Goal: Obtain resource: Download file/media

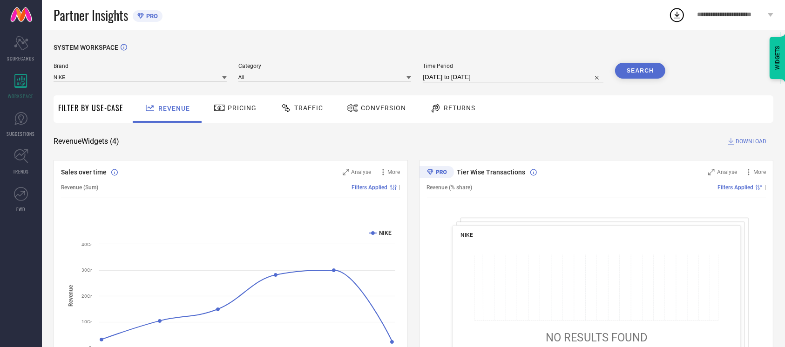
select select "7"
select select "2025"
select select "8"
select select "2025"
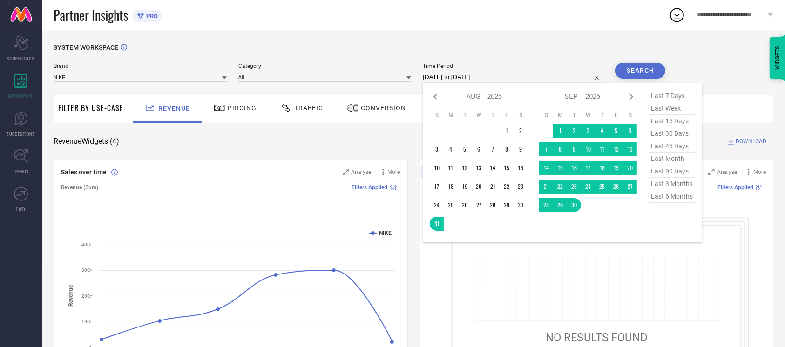
click at [506, 81] on input "[DATE] to [DATE]" at bounding box center [513, 77] width 181 height 11
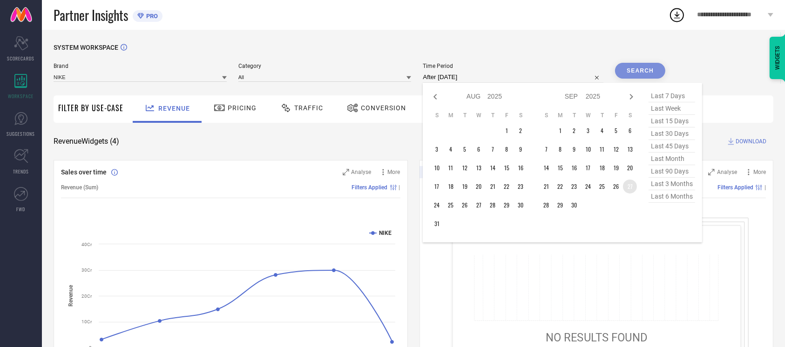
click at [629, 188] on td "27" at bounding box center [630, 187] width 14 height 14
type input "[DATE] to [DATE]"
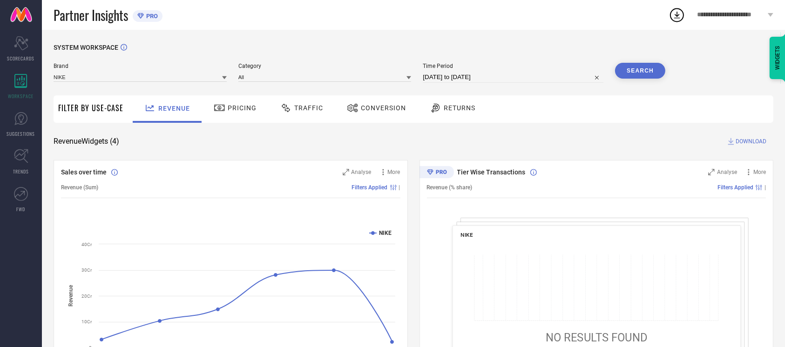
click at [647, 68] on button "Search" at bounding box center [640, 71] width 50 height 16
click at [392, 106] on span "Conversion" at bounding box center [383, 107] width 45 height 7
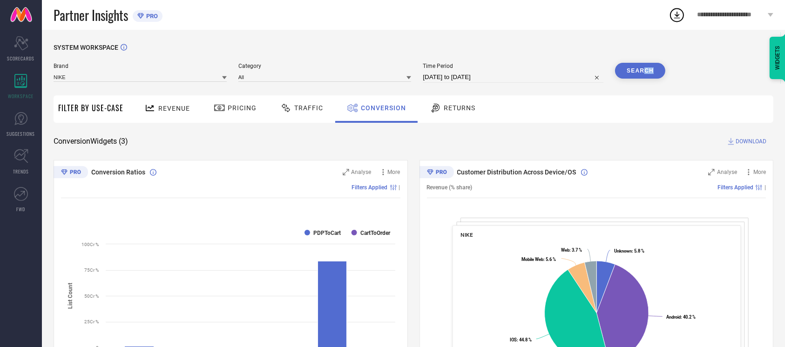
drag, startPoint x: 642, startPoint y: 79, endPoint x: 647, endPoint y: 75, distance: 6.6
click at [647, 75] on div "Search" at bounding box center [640, 73] width 50 height 20
click at [647, 75] on button "Search" at bounding box center [640, 71] width 50 height 16
select select "8"
select select "2025"
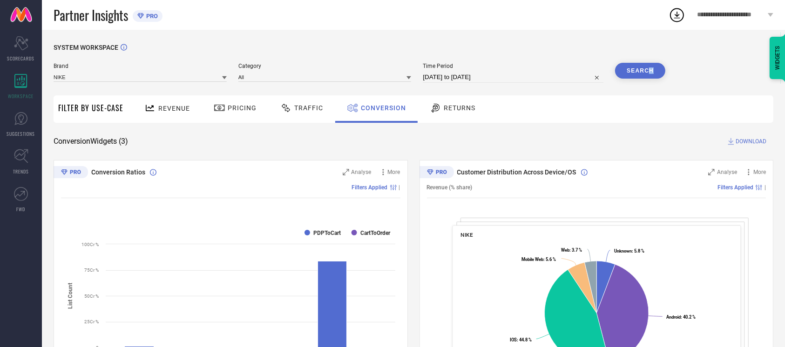
select select "9"
select select "2025"
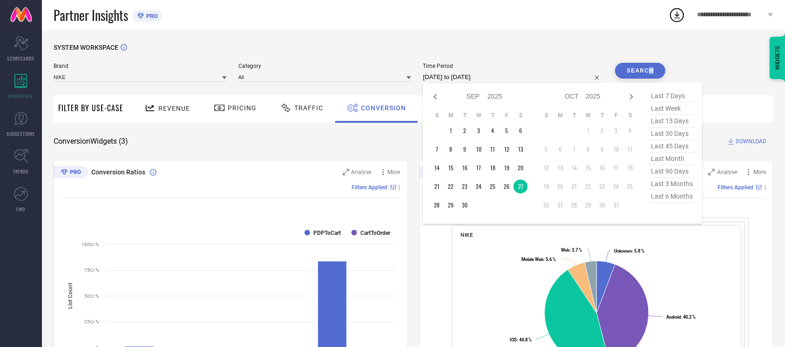
click at [518, 78] on input "[DATE] to [DATE]" at bounding box center [513, 77] width 181 height 11
click at [436, 207] on td "28" at bounding box center [437, 205] width 14 height 14
type input "[DATE] to [DATE]"
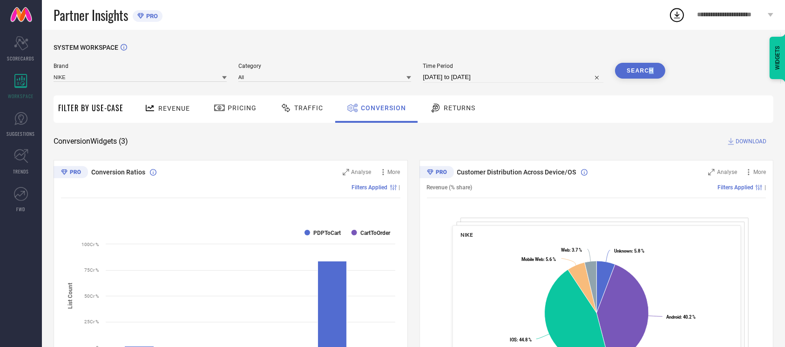
click at [640, 69] on button "Search" at bounding box center [640, 71] width 50 height 16
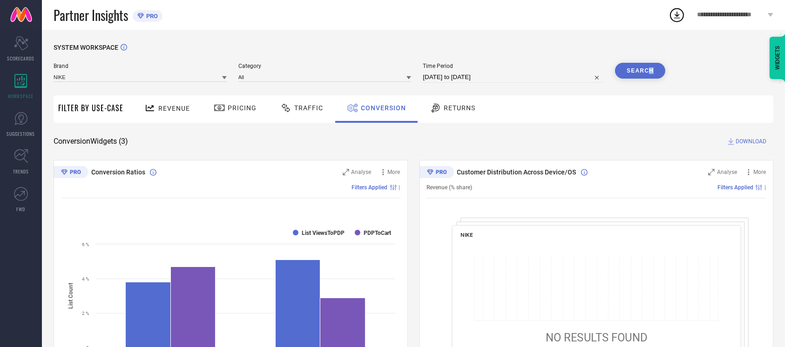
scroll to position [0, 0]
click at [759, 139] on span "DOWNLOAD" at bounding box center [751, 140] width 31 height 9
click at [480, 9] on div "Partner Insights PRO" at bounding box center [361, 15] width 615 height 30
click at [519, 82] on input "[DATE] to [DATE]" at bounding box center [513, 76] width 181 height 11
select select "8"
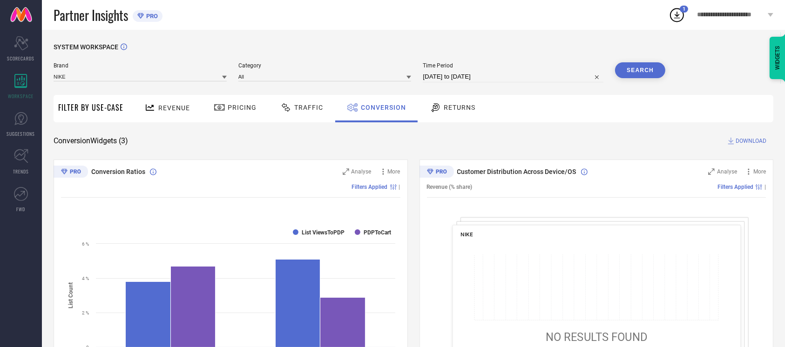
select select "2025"
select select "9"
select select "2025"
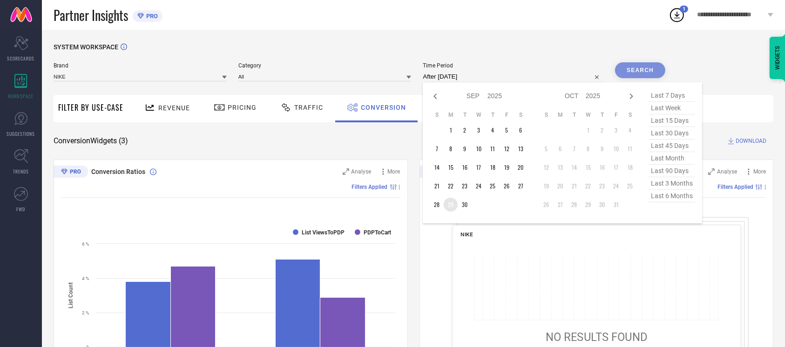
click at [451, 207] on td "29" at bounding box center [451, 205] width 14 height 14
type input "[DATE] to [DATE]"
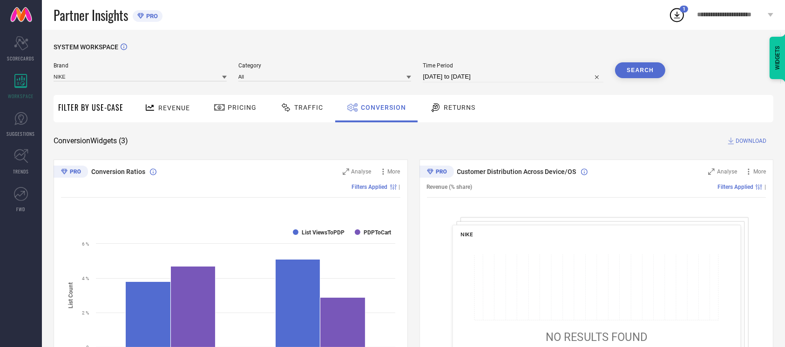
click at [633, 65] on button "Search" at bounding box center [640, 70] width 50 height 16
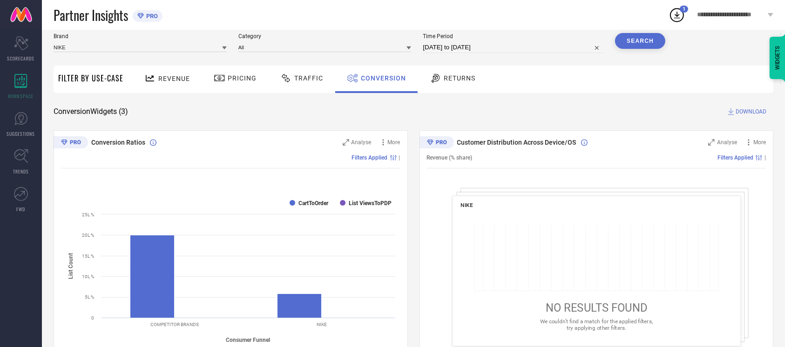
scroll to position [0, 0]
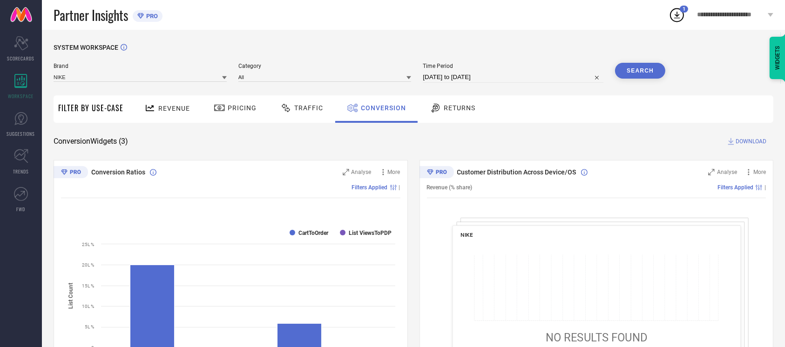
select select "8"
select select "2025"
select select "9"
select select "2025"
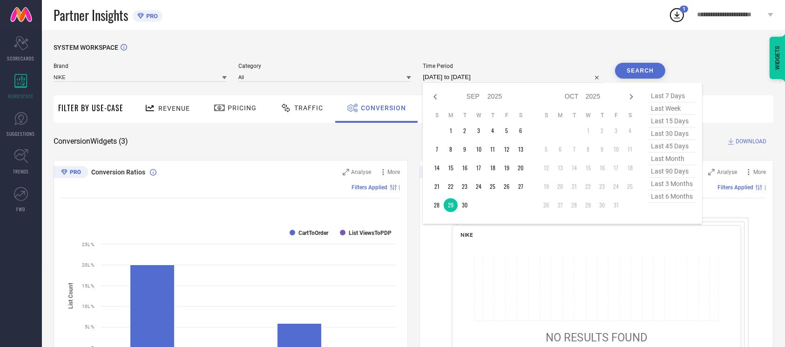
click at [509, 80] on input "[DATE] to [DATE]" at bounding box center [513, 77] width 181 height 11
click at [463, 205] on td "30" at bounding box center [465, 205] width 14 height 14
type input "[DATE] to [DATE]"
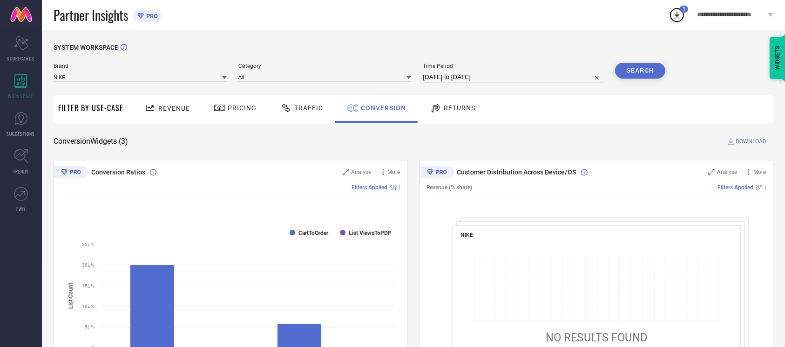
click at [636, 73] on button "Search" at bounding box center [640, 71] width 50 height 16
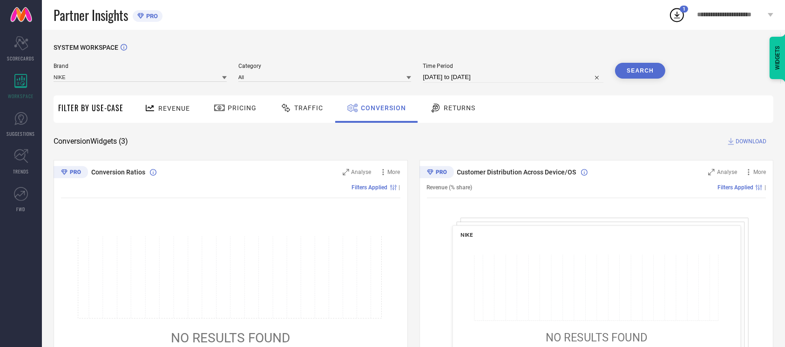
click at [503, 78] on input "[DATE] to [DATE]" at bounding box center [513, 77] width 181 height 11
select select "8"
select select "2025"
select select "9"
select select "2025"
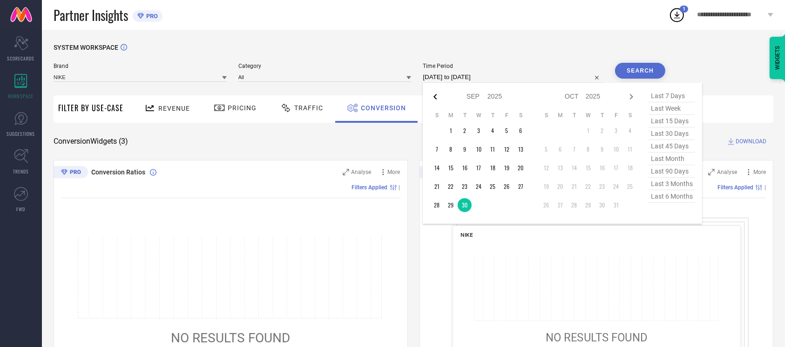
click at [435, 101] on icon at bounding box center [435, 96] width 11 height 11
select select "7"
select select "2025"
select select "8"
select select "2025"
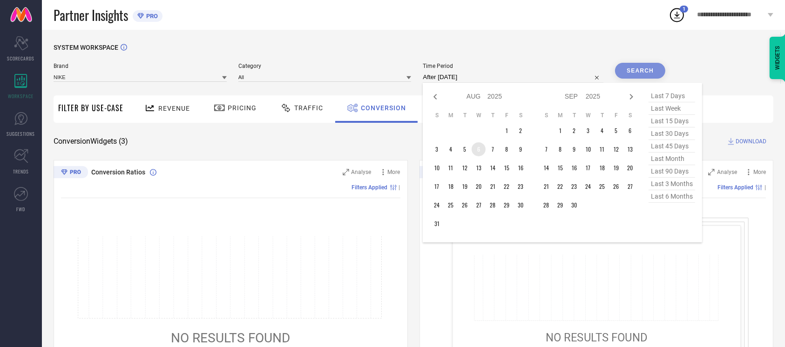
click at [475, 150] on td "6" at bounding box center [479, 149] width 14 height 14
type input "[DATE] to [DATE]"
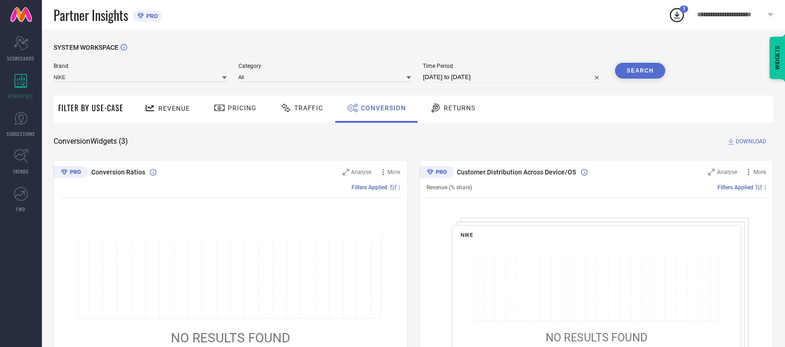
click at [636, 72] on button "Search" at bounding box center [640, 71] width 50 height 16
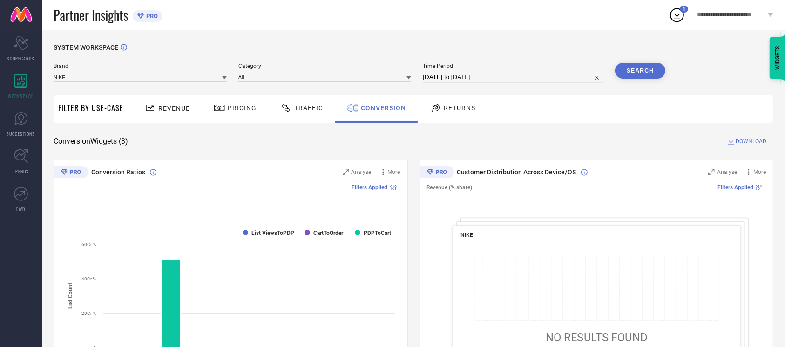
select select "7"
select select "2025"
select select "8"
select select "2025"
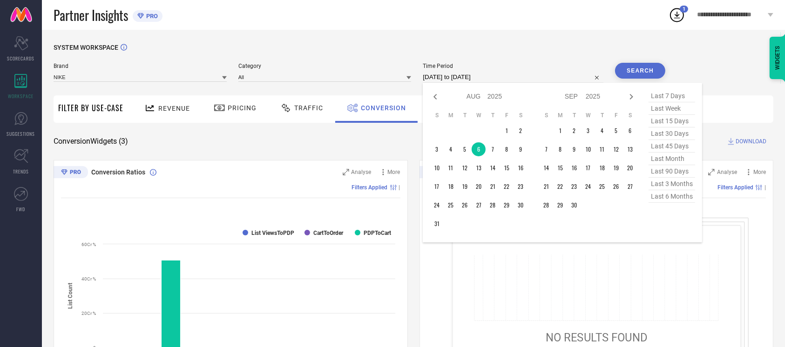
click at [507, 82] on input "[DATE] to [DATE]" at bounding box center [513, 77] width 181 height 11
click at [555, 202] on td "29" at bounding box center [560, 205] width 14 height 14
type input "[DATE] to [DATE]"
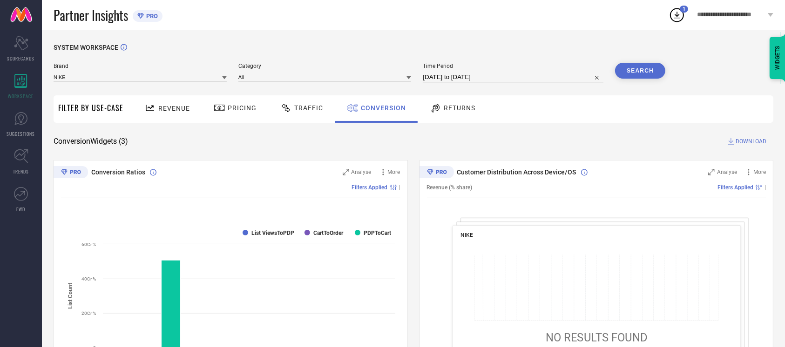
click at [633, 71] on button "Search" at bounding box center [640, 71] width 50 height 16
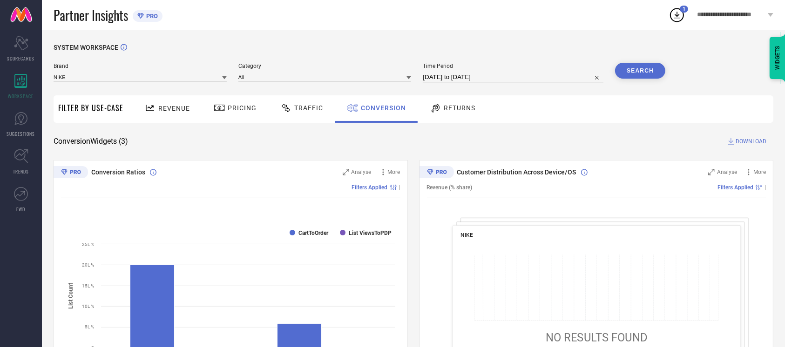
click at [743, 139] on span "DOWNLOAD" at bounding box center [751, 141] width 31 height 9
click at [584, 23] on div "Partner Insights PRO" at bounding box center [361, 15] width 615 height 30
drag, startPoint x: 90, startPoint y: 173, endPoint x: 142, endPoint y: 168, distance: 51.9
click at [142, 168] on div "Conversion Ratios" at bounding box center [204, 172] width 258 height 9
click at [144, 171] on div "Conversion Ratios" at bounding box center [204, 172] width 258 height 9
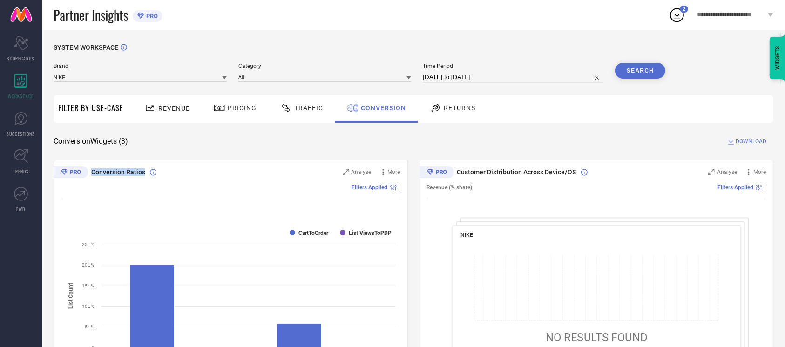
drag, startPoint x: 144, startPoint y: 171, endPoint x: 90, endPoint y: 173, distance: 54.5
click at [90, 173] on div "Conversion Ratios" at bounding box center [204, 172] width 258 height 9
click at [93, 173] on span "Conversion Ratios" at bounding box center [118, 172] width 54 height 7
drag, startPoint x: 93, startPoint y: 170, endPoint x: 144, endPoint y: 176, distance: 52.0
click at [144, 176] on div "Conversion Ratios" at bounding box center [204, 172] width 258 height 9
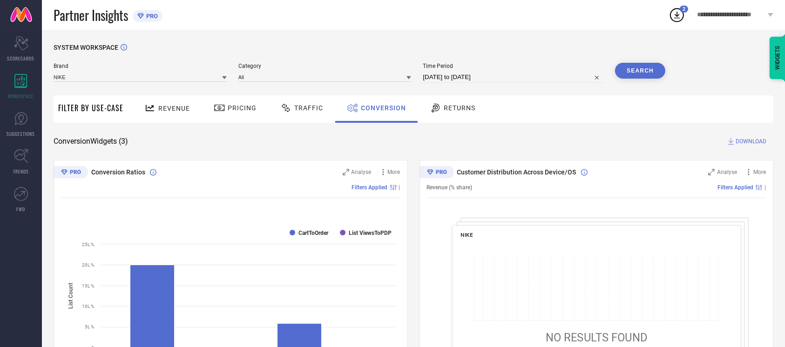
click at [61, 171] on icon at bounding box center [71, 172] width 34 height 12
click at [72, 171] on icon at bounding box center [75, 172] width 11 height 4
drag, startPoint x: 145, startPoint y: 171, endPoint x: 92, endPoint y: 172, distance: 52.6
click at [92, 172] on div "Conversion Ratios" at bounding box center [204, 172] width 258 height 9
click at [92, 172] on span "Conversion Ratios" at bounding box center [118, 172] width 54 height 7
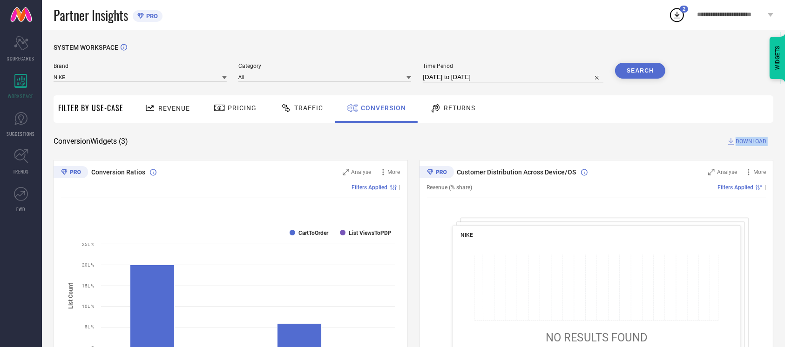
drag, startPoint x: 92, startPoint y: 172, endPoint x: 142, endPoint y: 139, distance: 59.9
click at [142, 139] on div "SYSTEM WORKSPACE Brand NIKE Category All Time Period [DATE] to [DATE] Search Fi…" at bounding box center [414, 341] width 720 height 594
drag, startPoint x: 146, startPoint y: 175, endPoint x: 67, endPoint y: 167, distance: 79.1
click at [67, 167] on div "Conversion Ratios Analyse More Filters Applied | Created with Highcharts 9.3.3 …" at bounding box center [231, 276] width 354 height 233
click at [207, 153] on div "SYSTEM WORKSPACE Brand NIKE Category All Time Period [DATE] to [DATE] Search Fi…" at bounding box center [414, 341] width 720 height 594
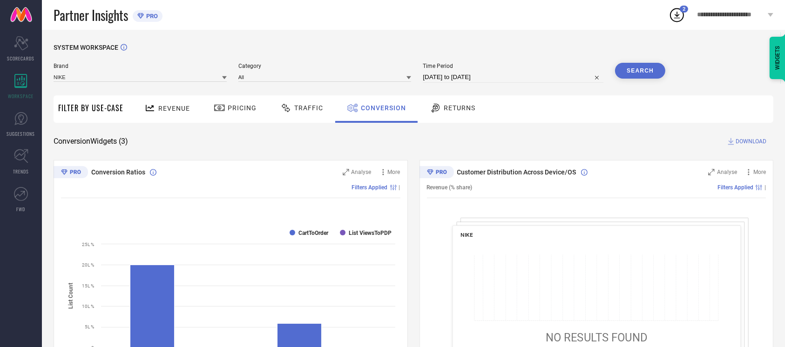
click at [392, 143] on div "Conversion Widgets ( 3 ) DOWNLOAD" at bounding box center [414, 141] width 720 height 9
select select "8"
select select "2025"
select select "9"
select select "2025"
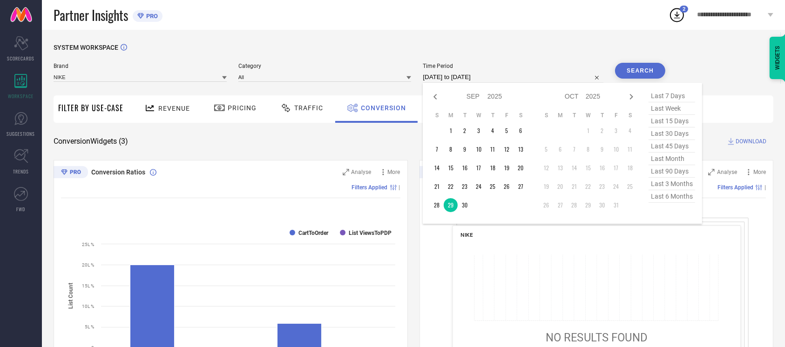
click at [513, 76] on input "[DATE] to [DATE]" at bounding box center [513, 77] width 181 height 11
click at [466, 203] on td "30" at bounding box center [465, 205] width 14 height 14
type input "[DATE] to [DATE]"
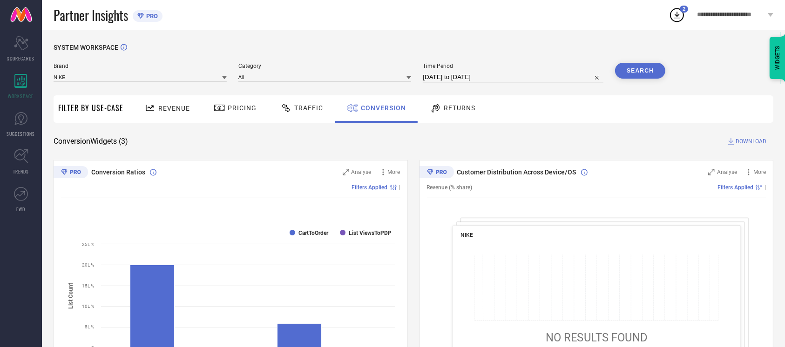
click at [640, 66] on button "Search" at bounding box center [640, 71] width 50 height 16
